Goal: Task Accomplishment & Management: Manage account settings

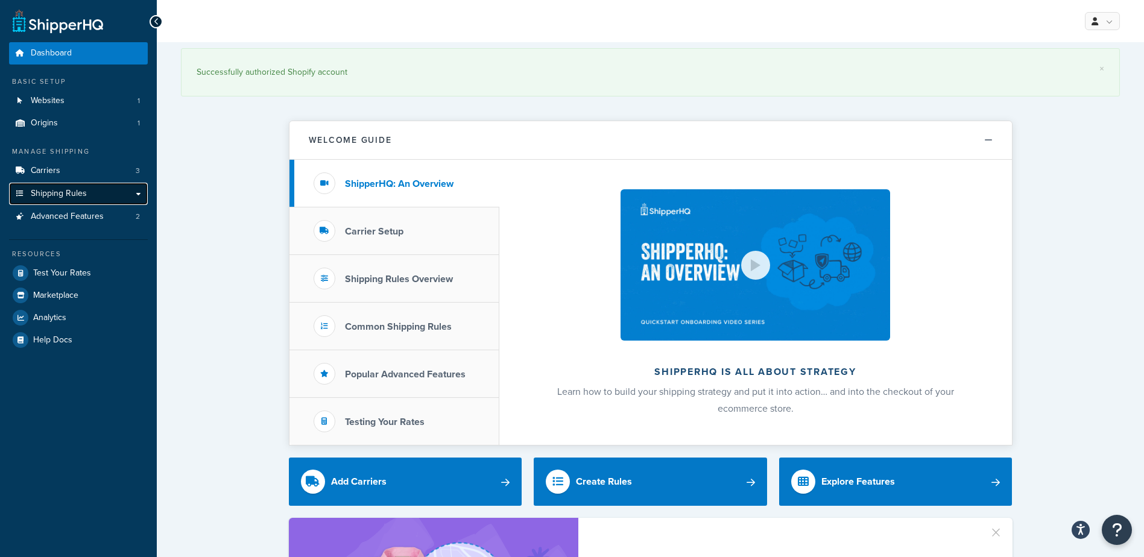
click at [66, 197] on span "Shipping Rules" at bounding box center [59, 194] width 56 height 10
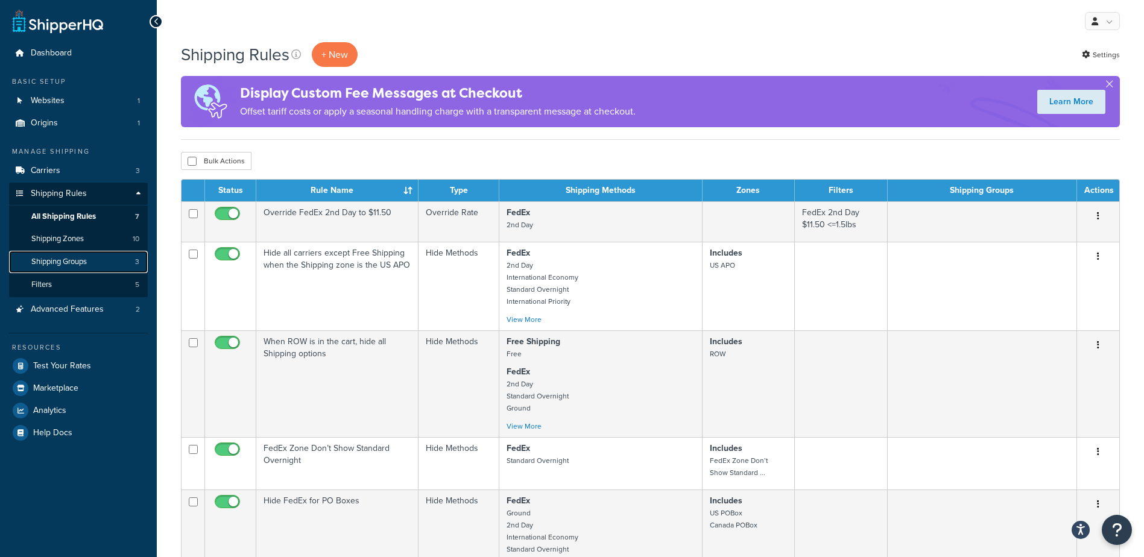
click at [63, 262] on span "Shipping Groups" at bounding box center [58, 262] width 55 height 10
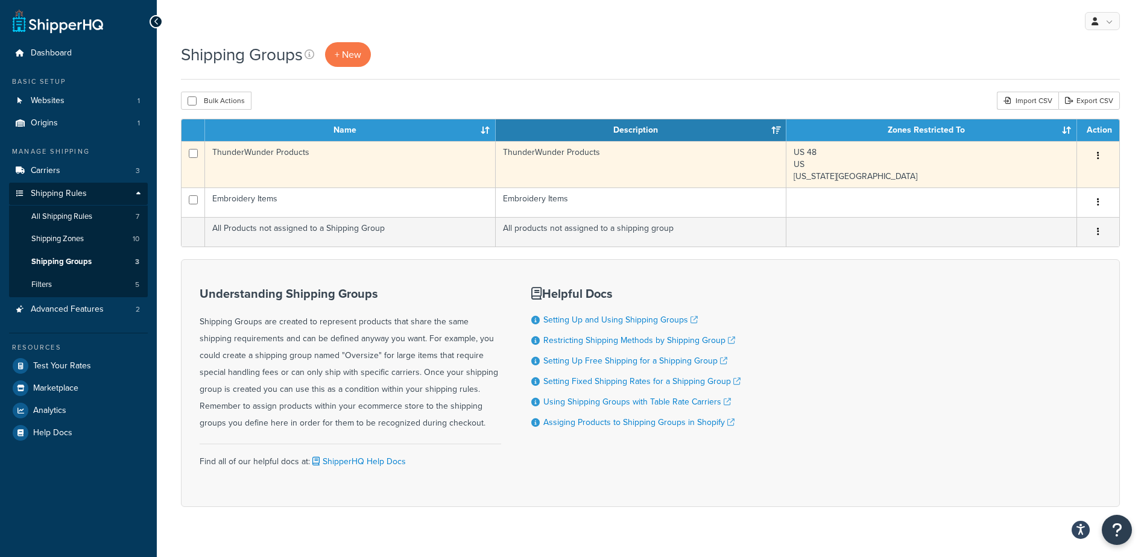
click at [280, 162] on td "ThunderWunder Products" at bounding box center [350, 164] width 291 height 46
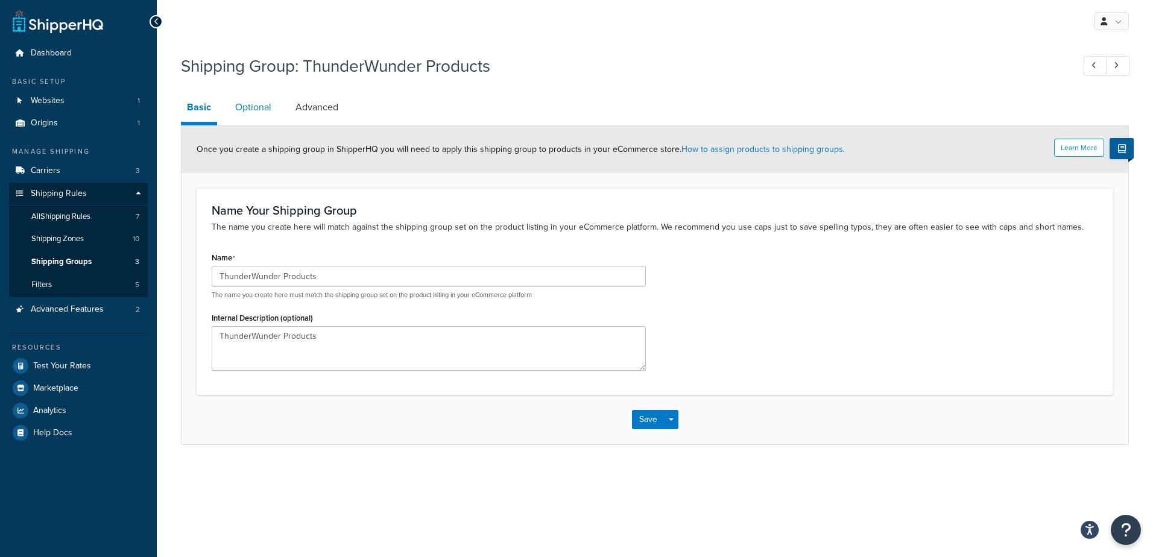
click at [257, 109] on link "Optional" at bounding box center [253, 107] width 48 height 29
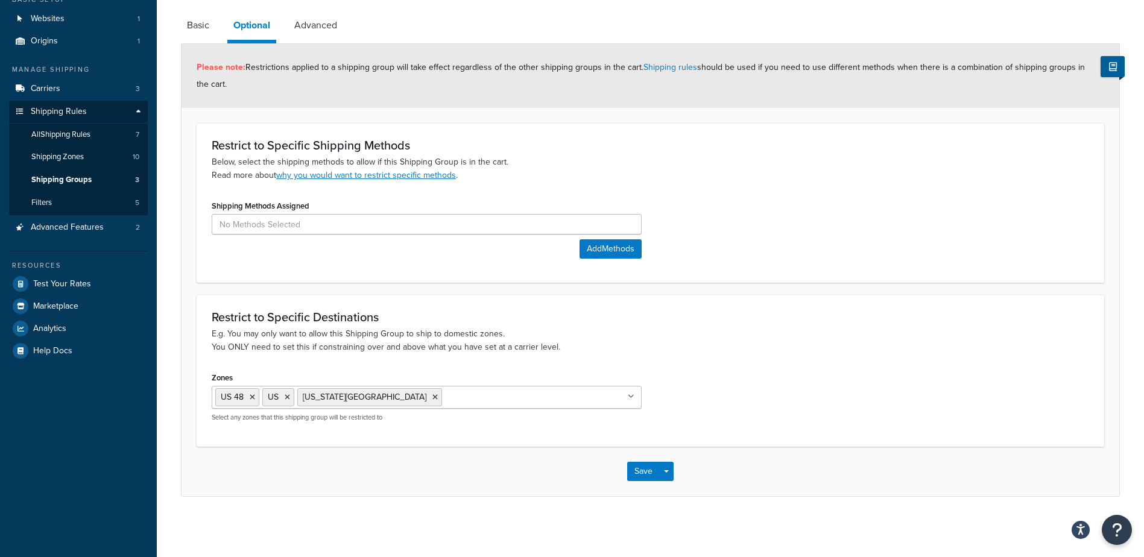
scroll to position [83, 0]
click at [198, 27] on link "Basic" at bounding box center [198, 25] width 34 height 29
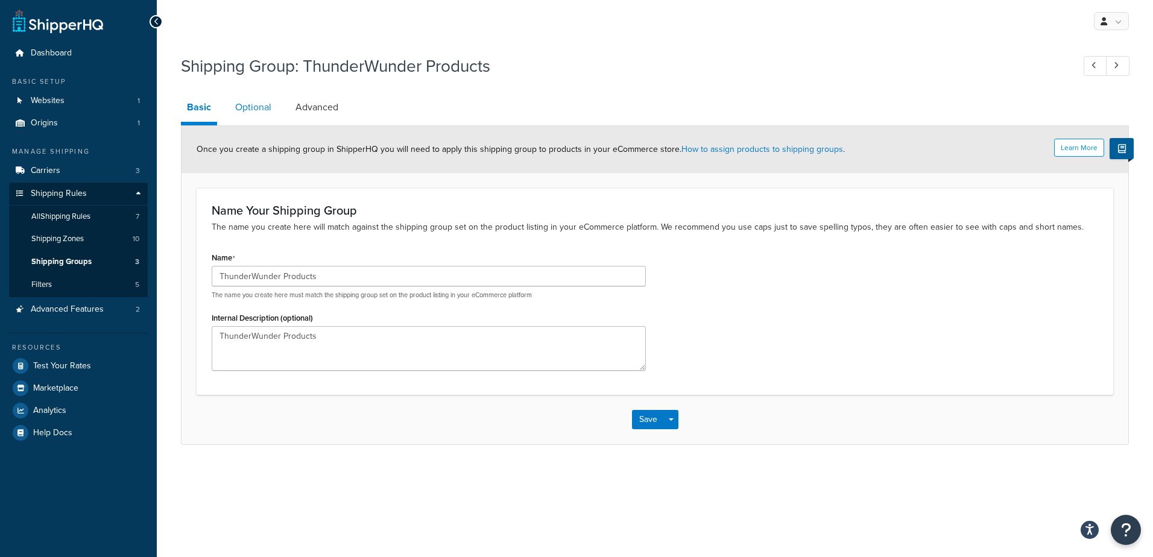
click at [255, 110] on link "Optional" at bounding box center [253, 107] width 48 height 29
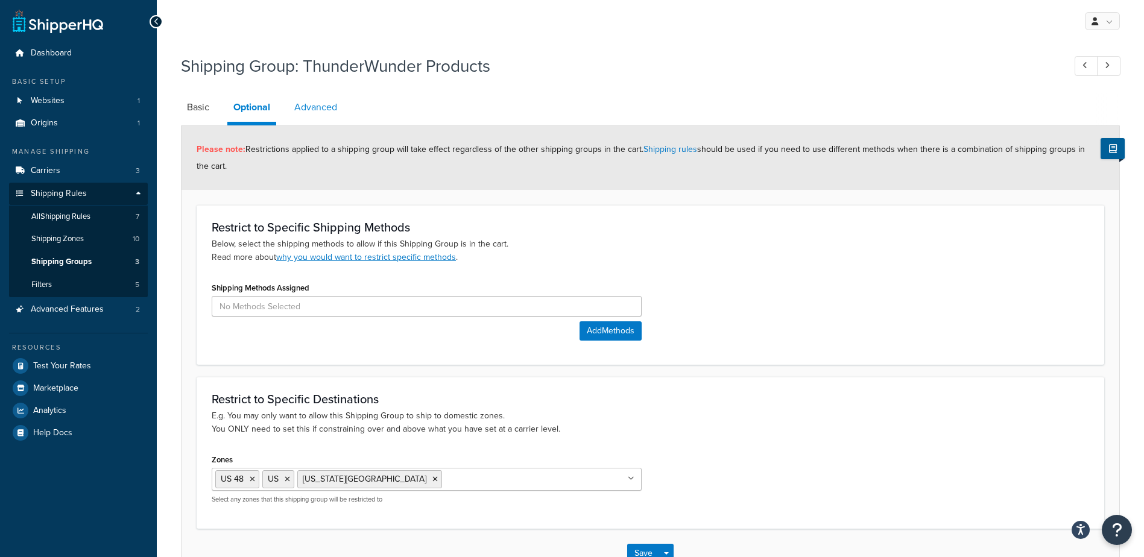
click at [322, 106] on link "Advanced" at bounding box center [315, 107] width 55 height 29
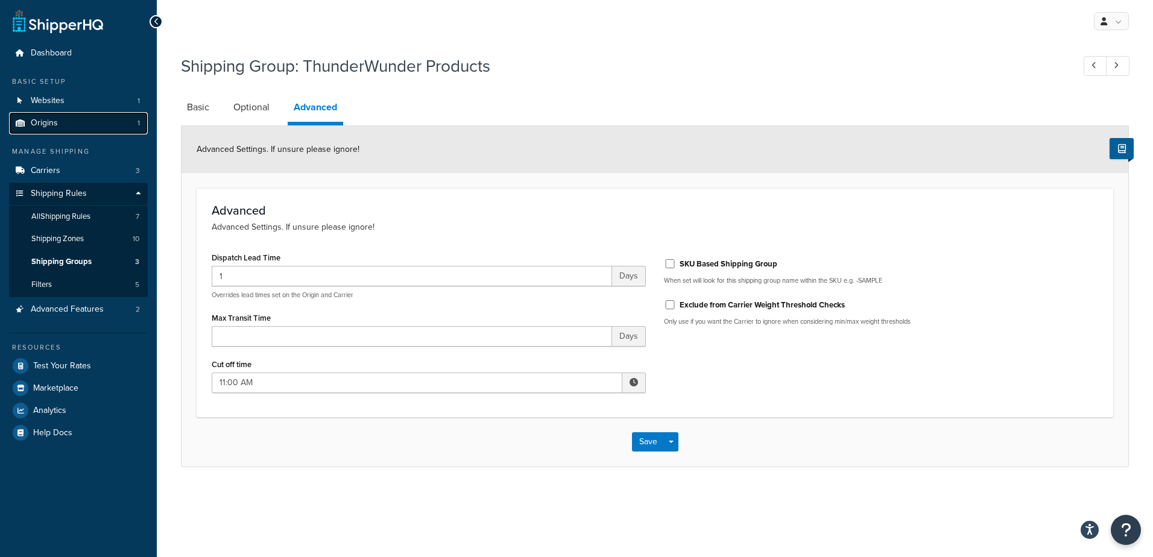
click at [63, 123] on link "Origins 1" at bounding box center [78, 123] width 139 height 22
click at [640, 449] on button "Save" at bounding box center [648, 441] width 33 height 19
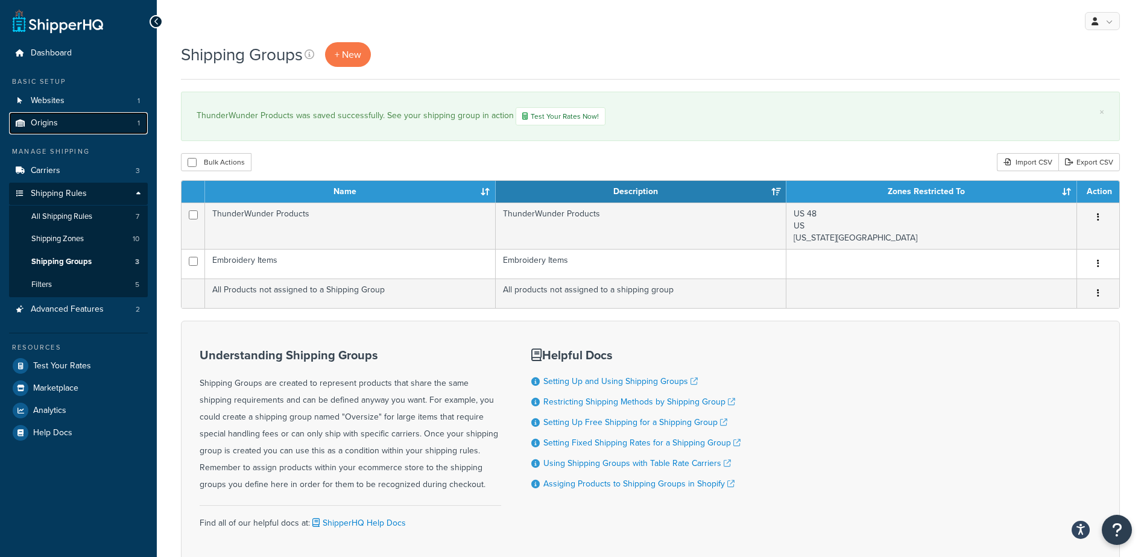
click at [81, 121] on link "Origins 1" at bounding box center [78, 123] width 139 height 22
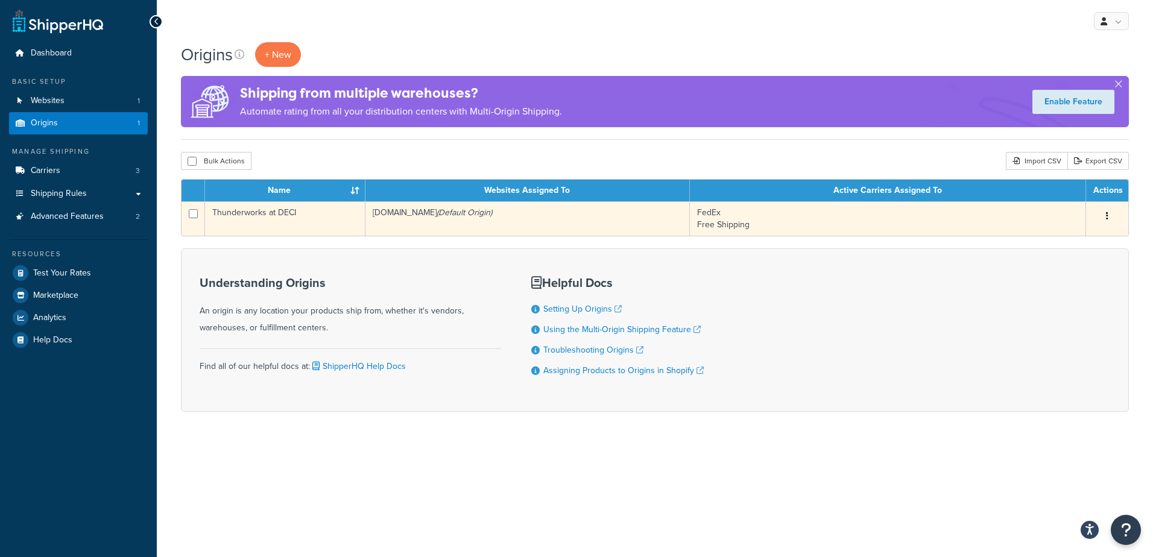
click at [308, 220] on td "Thunderworks at DECI" at bounding box center [285, 218] width 160 height 34
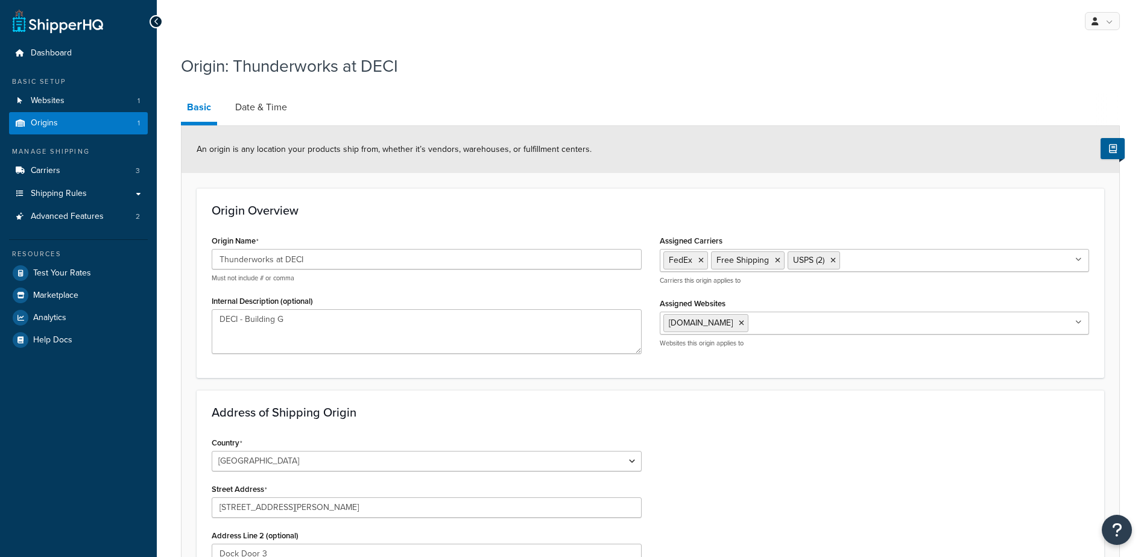
select select "33"
click at [255, 103] on link "Date & Time" at bounding box center [261, 107] width 64 height 29
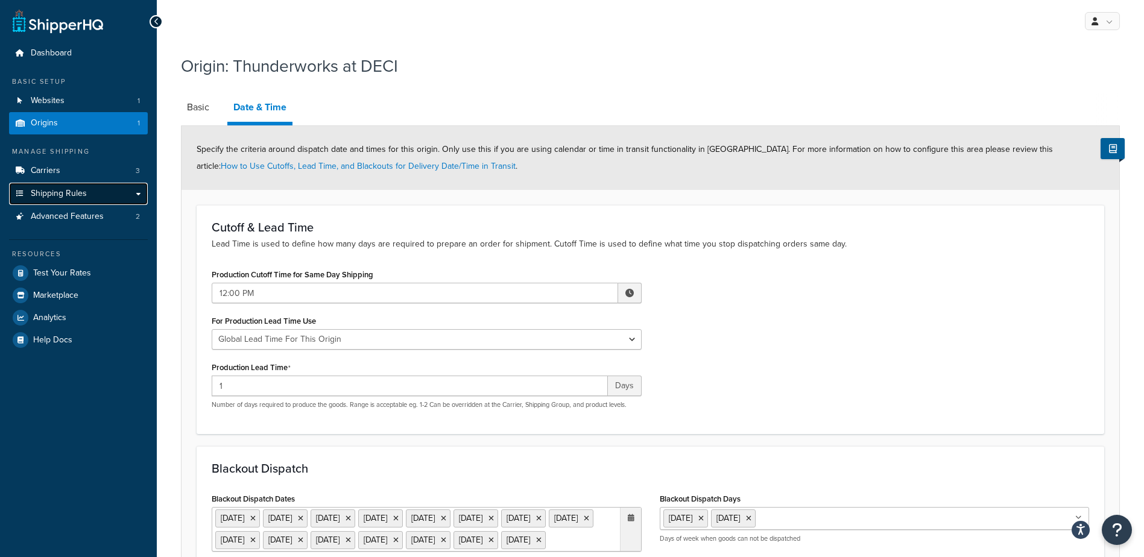
click at [59, 194] on span "Shipping Rules" at bounding box center [59, 194] width 56 height 10
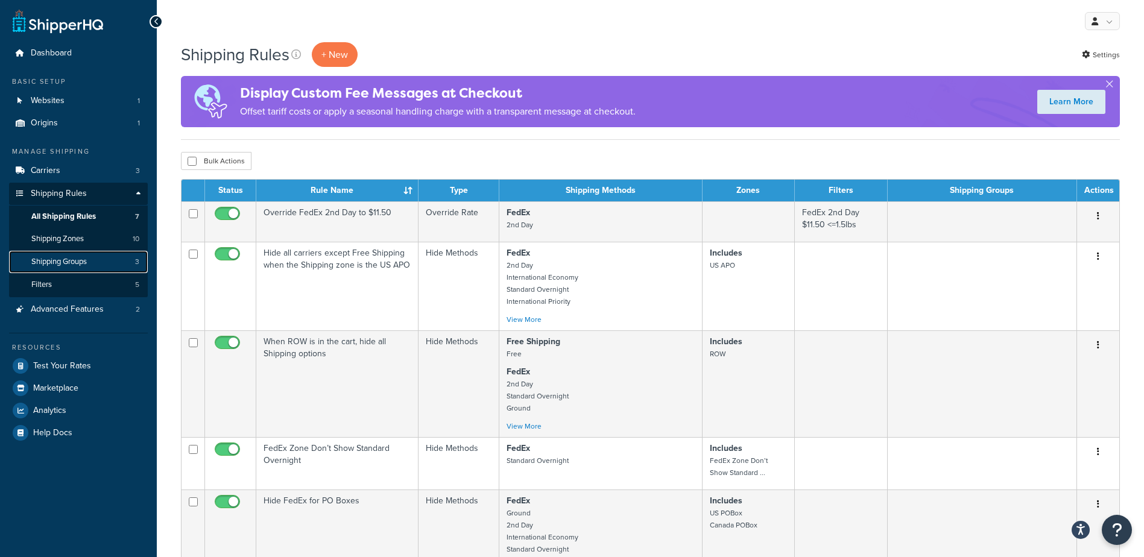
click at [72, 260] on span "Shipping Groups" at bounding box center [58, 262] width 55 height 10
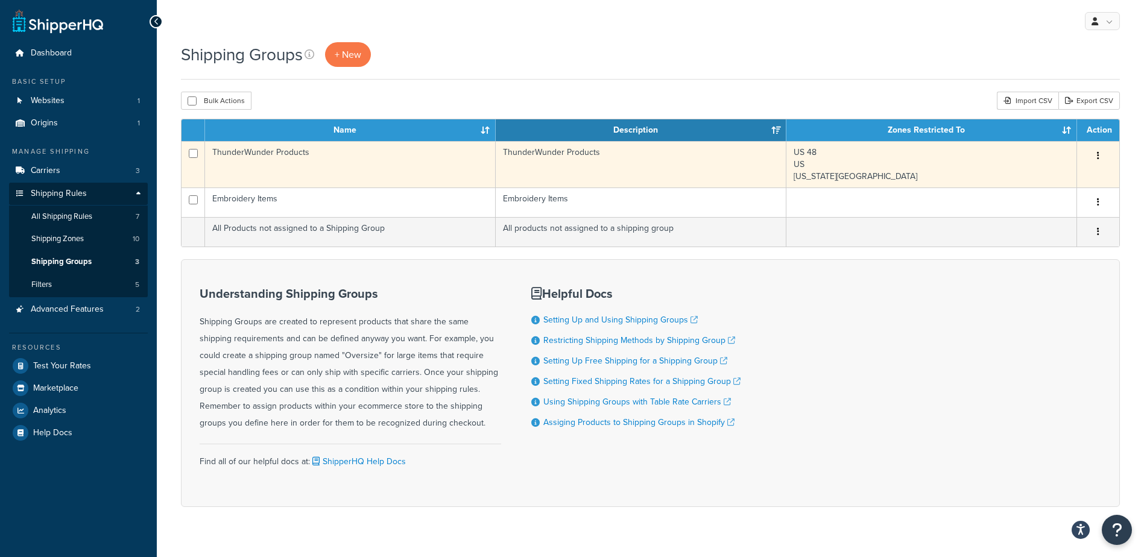
click at [414, 165] on td "ThunderWunder Products" at bounding box center [350, 164] width 291 height 46
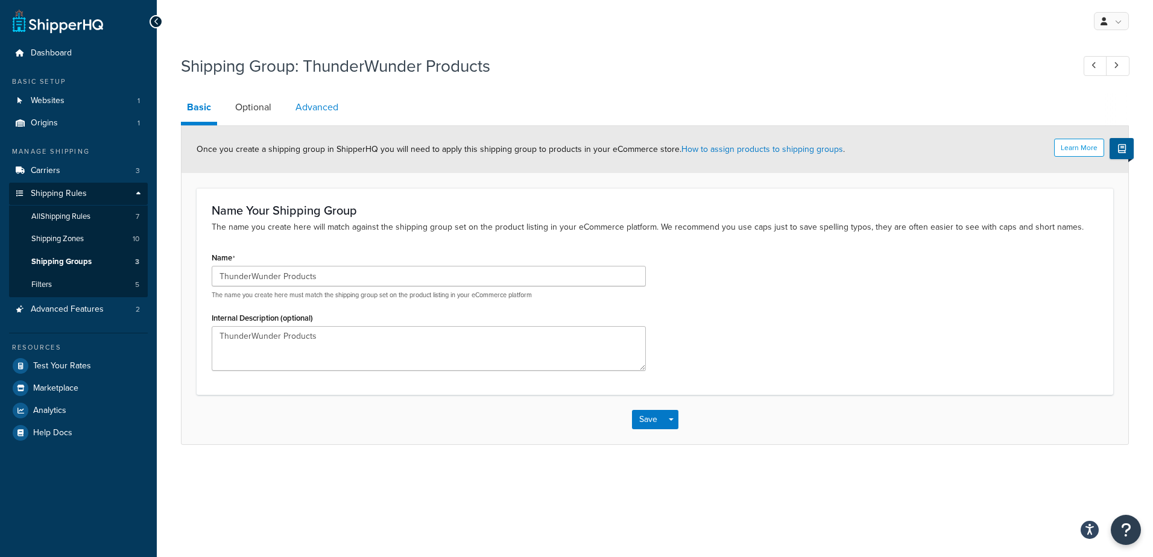
click at [306, 110] on link "Advanced" at bounding box center [316, 107] width 55 height 29
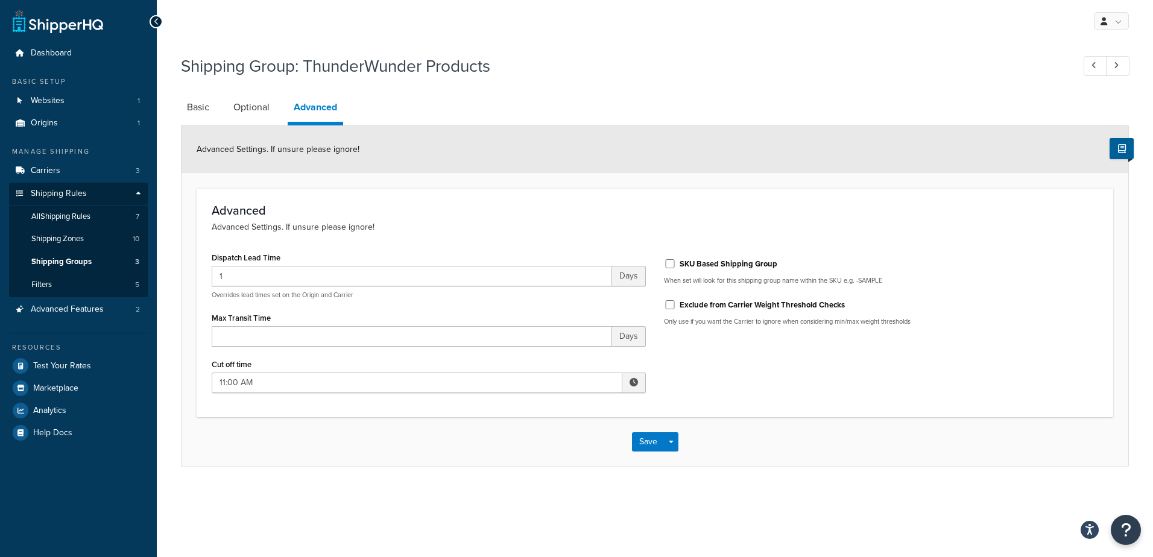
click at [632, 385] on span at bounding box center [633, 382] width 8 height 8
click at [546, 409] on span "▲" at bounding box center [545, 409] width 24 height 24
type input "12:00 PM"
click at [689, 411] on div "Advanced Advanced Settings. If unsure please ignore! Dispatch Lead Time 1 Days …" at bounding box center [655, 302] width 916 height 229
click at [648, 440] on button "Save" at bounding box center [648, 441] width 33 height 19
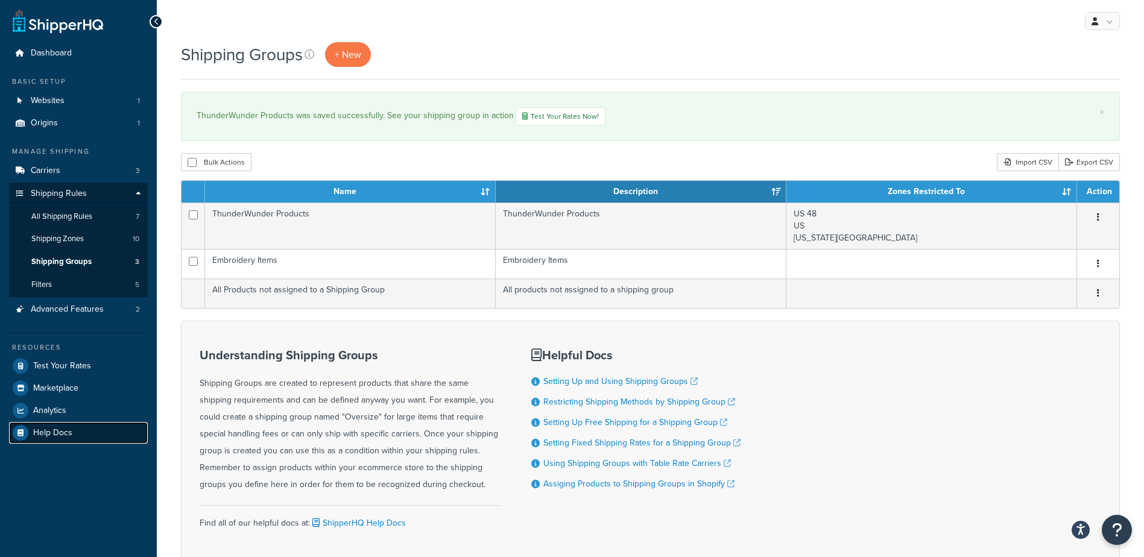
click at [61, 435] on span "Help Docs" at bounding box center [52, 433] width 39 height 10
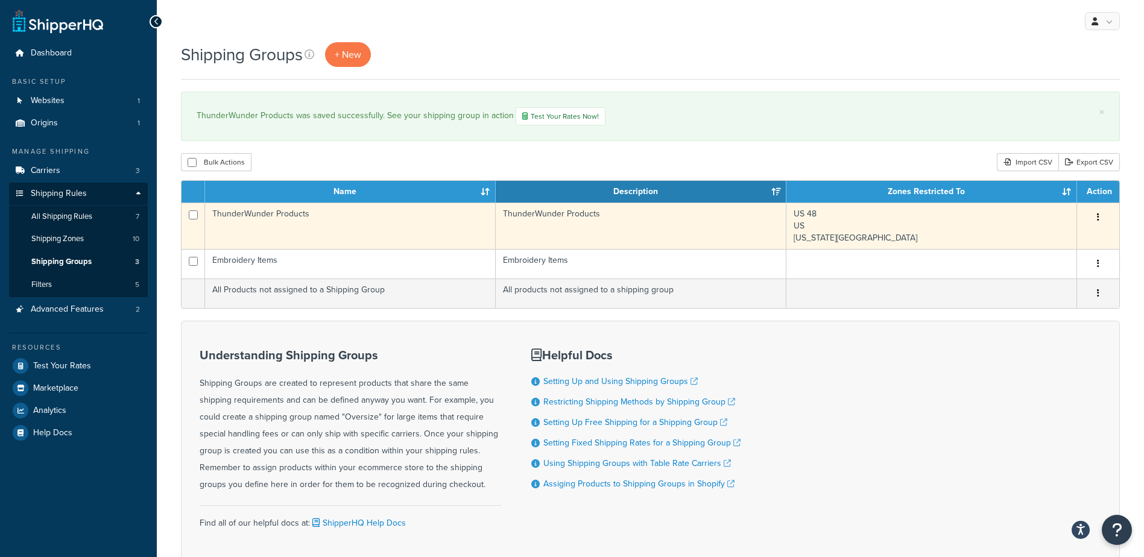
click at [310, 234] on td "ThunderWunder Products" at bounding box center [350, 226] width 291 height 46
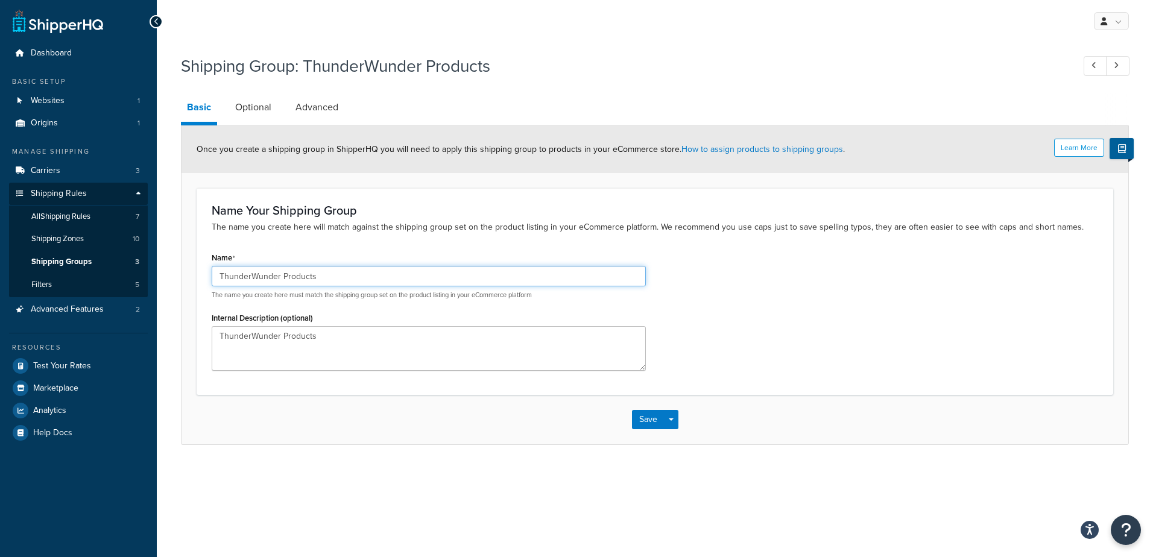
click at [327, 275] on input "ThunderWunder Products" at bounding box center [429, 276] width 434 height 21
type input "ThunderBites"
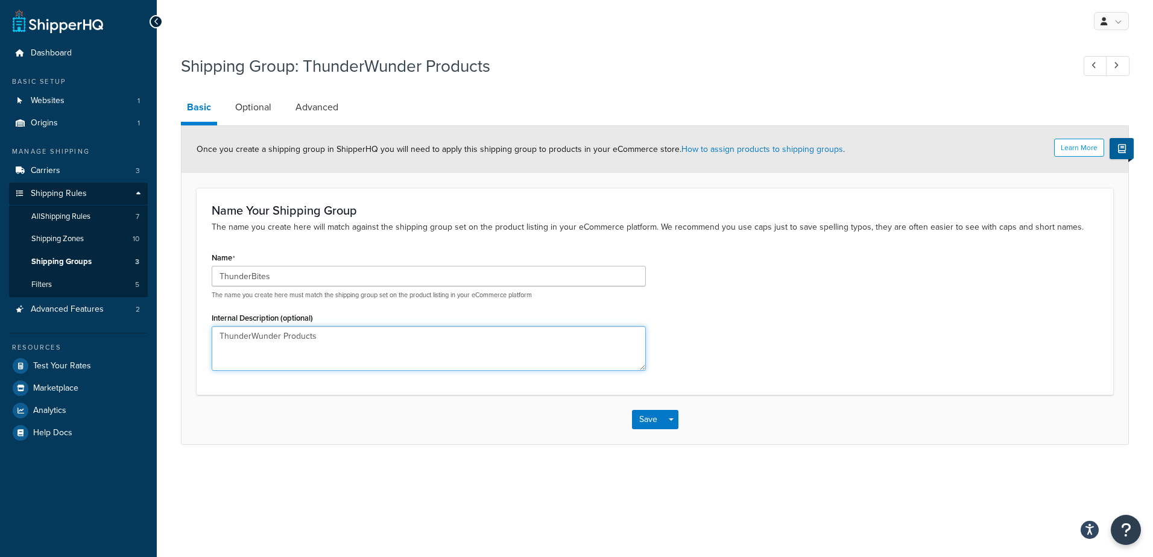
click at [325, 336] on textarea "ThunderWunder Products" at bounding box center [429, 348] width 434 height 45
type textarea "ThunderBites"
click at [651, 418] on button "Save" at bounding box center [648, 419] width 33 height 19
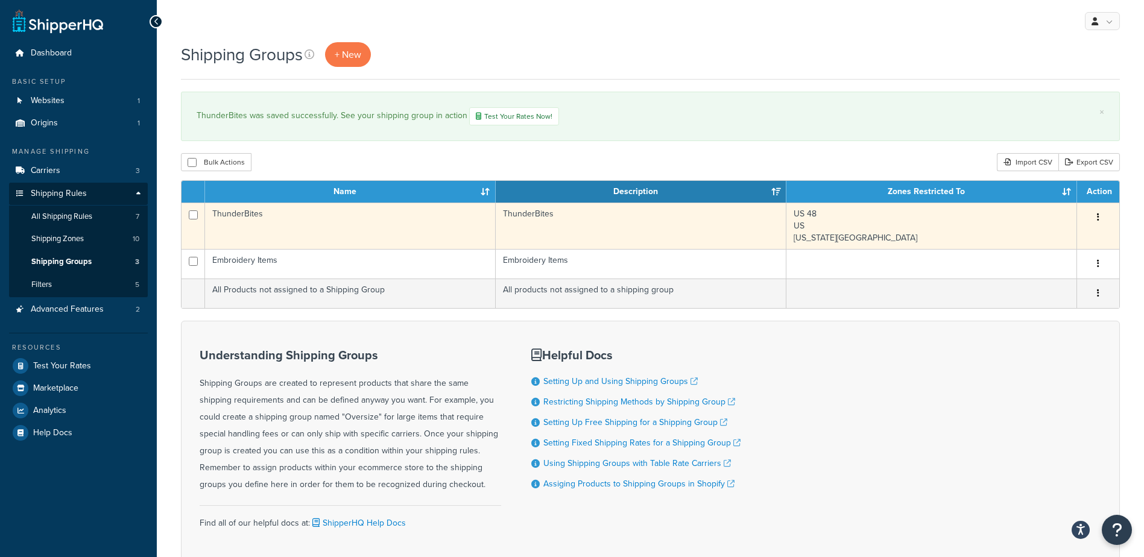
click at [296, 216] on td "ThunderBites" at bounding box center [350, 226] width 291 height 46
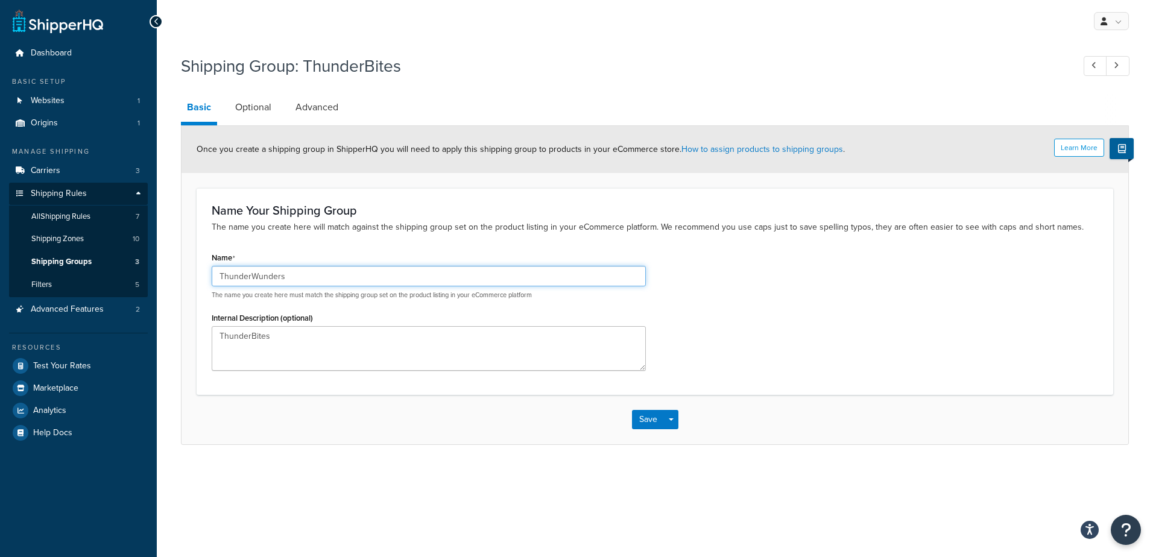
type input "ThunderWunders"
type textarea "ThunderWunders"
drag, startPoint x: 289, startPoint y: 281, endPoint x: 215, endPoint y: 277, distance: 74.3
click at [215, 277] on input "ThunderWunders" at bounding box center [429, 276] width 434 height 21
click at [650, 422] on button "Save" at bounding box center [648, 419] width 33 height 19
